Goal: Transaction & Acquisition: Purchase product/service

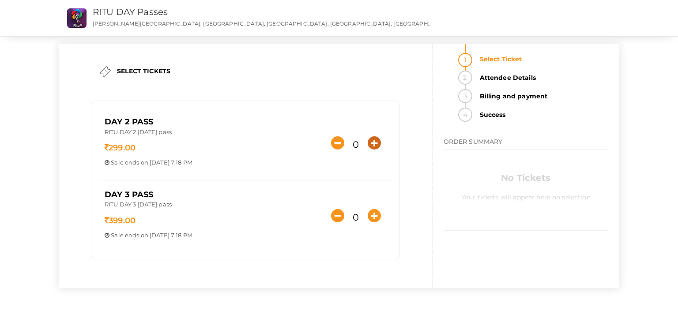
click at [368, 149] on button "button" at bounding box center [374, 143] width 18 height 18
type input "1"
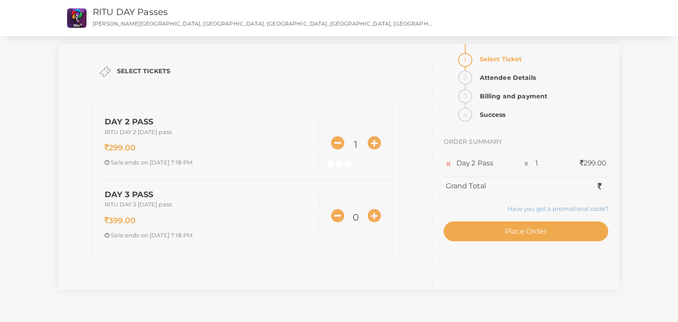
click at [371, 148] on div "SELECT TICKETS Day 2 Pass RITU DAY 2 October 18th pass 299.00 Sale ends on Oct …" at bounding box center [339, 167] width 560 height 246
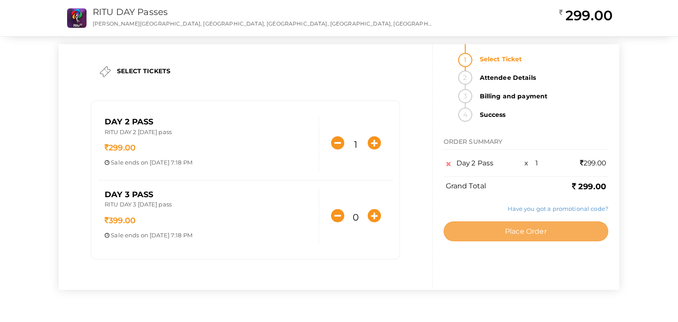
click at [501, 232] on button "Place Order" at bounding box center [526, 232] width 165 height 20
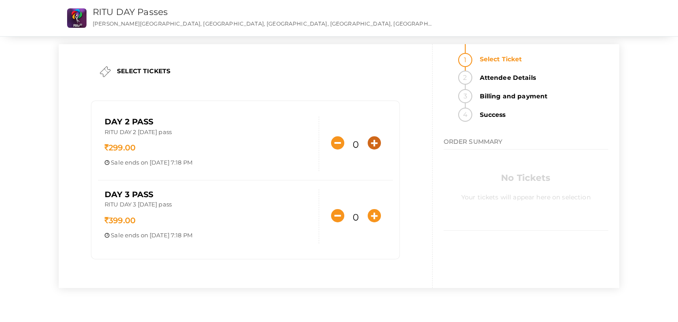
click at [368, 141] on icon "button" at bounding box center [374, 142] width 13 height 13
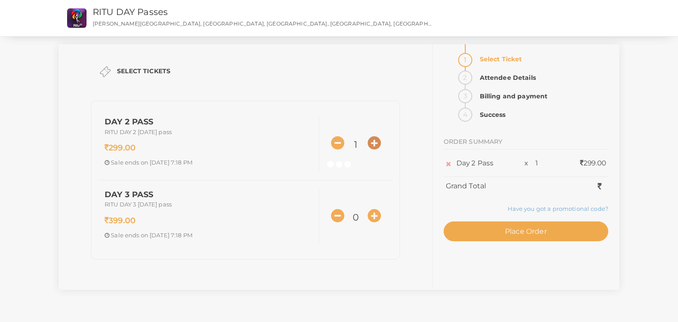
click at [367, 141] on div at bounding box center [339, 161] width 678 height 322
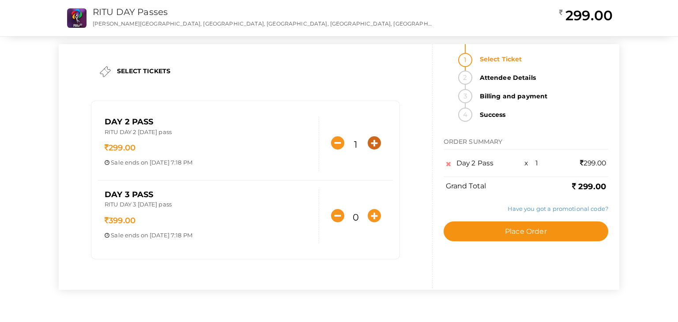
click at [369, 140] on icon "button" at bounding box center [374, 142] width 13 height 13
type input "3"
